Goal: Contribute content: Add original content to the website for others to see

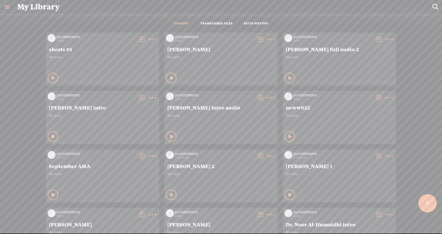
click at [433, 206] on div at bounding box center [427, 203] width 18 height 18
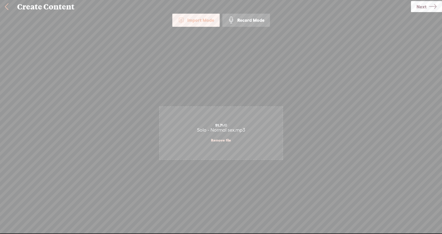
click at [428, 9] on link "Next" at bounding box center [426, 6] width 31 height 11
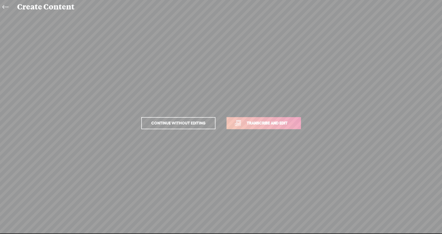
click at [282, 123] on span "Transcribe and edit" at bounding box center [267, 123] width 52 height 6
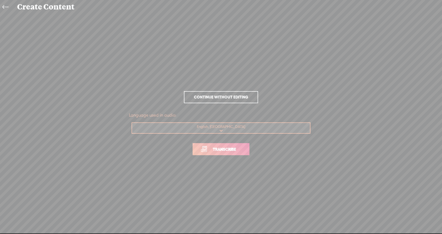
click at [230, 153] on link "Transcribe" at bounding box center [221, 149] width 57 height 12
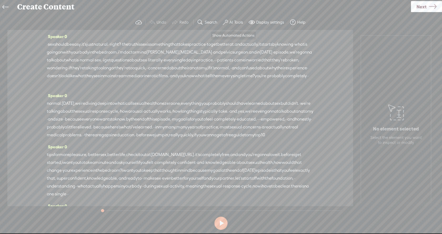
click at [232, 23] on label "AI Tools" at bounding box center [236, 22] width 14 height 5
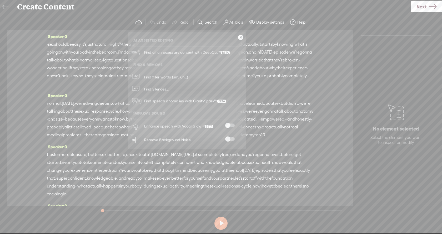
click at [234, 126] on span at bounding box center [229, 126] width 9 height 4
click at [231, 140] on span at bounding box center [229, 140] width 9 height 4
click at [220, 225] on button at bounding box center [220, 223] width 13 height 13
click at [427, 7] on link "Next" at bounding box center [426, 6] width 31 height 11
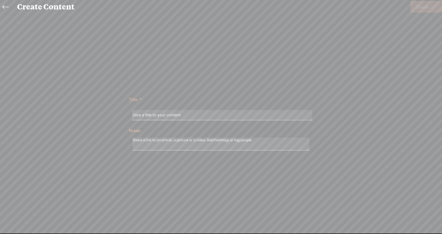
click at [205, 115] on input "text" at bounding box center [222, 115] width 180 height 10
type input "Solo - Normal sex"
click at [427, 7] on span "Finish" at bounding box center [423, 6] width 12 height 13
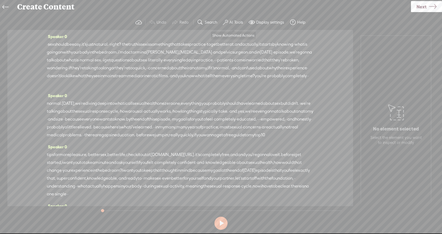
click at [228, 20] on span at bounding box center [225, 22] width 5 height 6
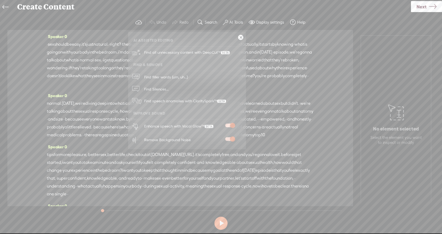
click at [419, 10] on span "Next" at bounding box center [422, 6] width 10 height 13
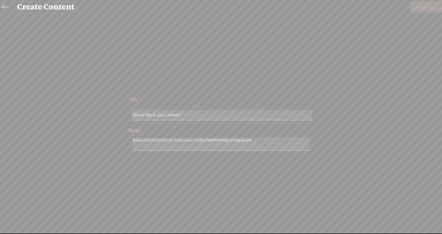
click at [230, 114] on input "text" at bounding box center [222, 115] width 180 height 10
type input "Solo - Normal sex"
click at [423, 5] on span "Finish" at bounding box center [423, 6] width 12 height 13
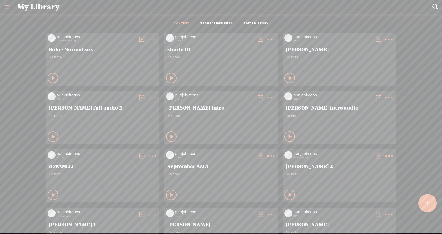
click at [138, 40] on t at bounding box center [141, 39] width 7 height 7
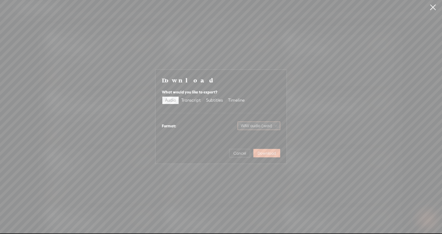
click at [249, 126] on span "WAV audio (.wav)" at bounding box center [259, 126] width 36 height 8
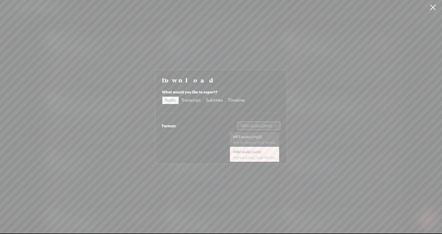
click at [252, 141] on div "Best for sharing, small file size" at bounding box center [254, 143] width 43 height 4
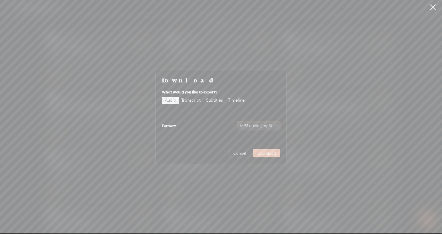
click at [261, 154] on span "Download" at bounding box center [267, 153] width 18 height 5
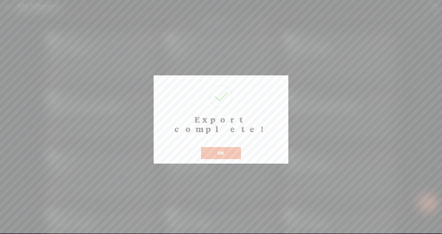
click at [234, 147] on button "OK" at bounding box center [221, 153] width 40 height 12
